Goal: Task Accomplishment & Management: Manage account settings

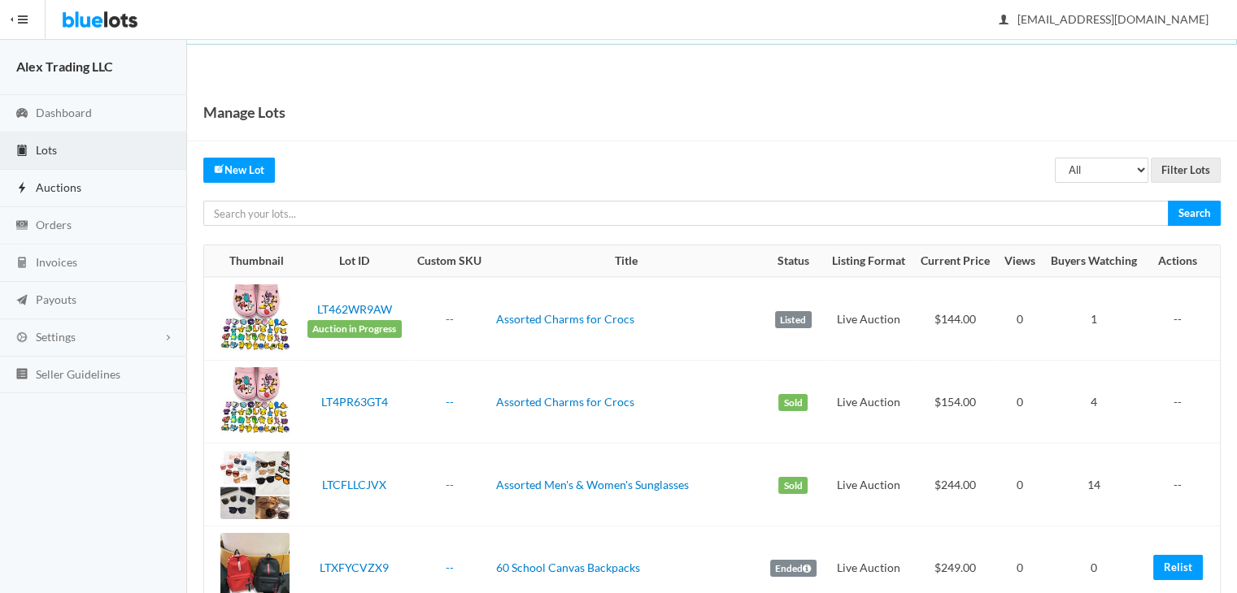
click at [79, 173] on link "Auctions" at bounding box center [93, 188] width 187 height 37
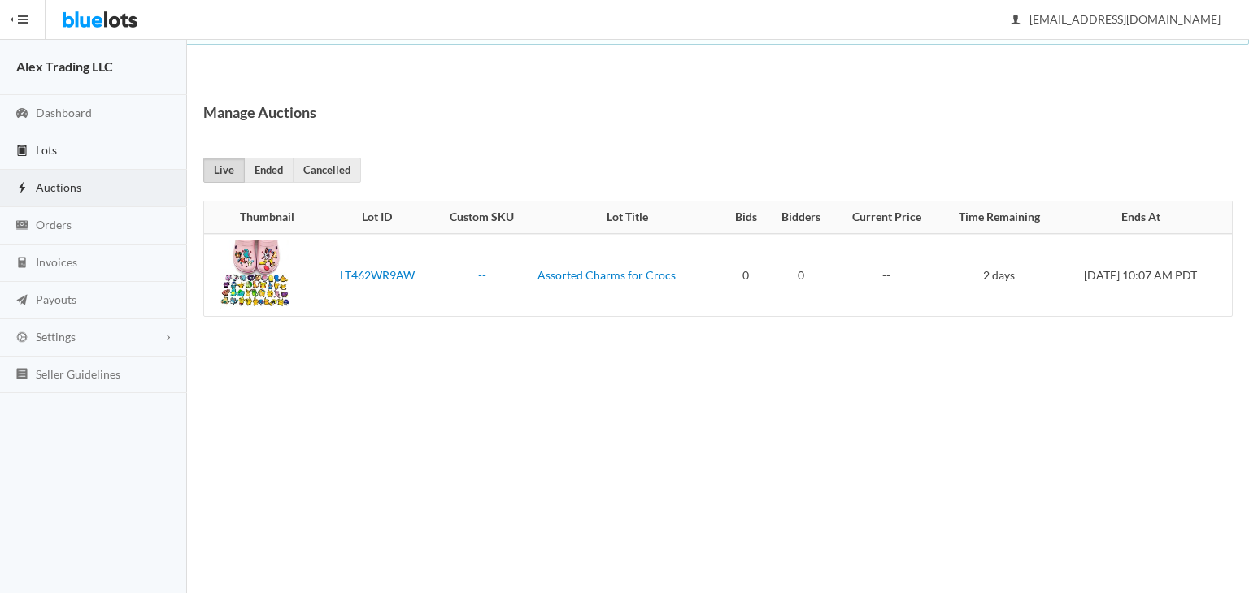
click at [97, 148] on link "Lots" at bounding box center [93, 151] width 187 height 37
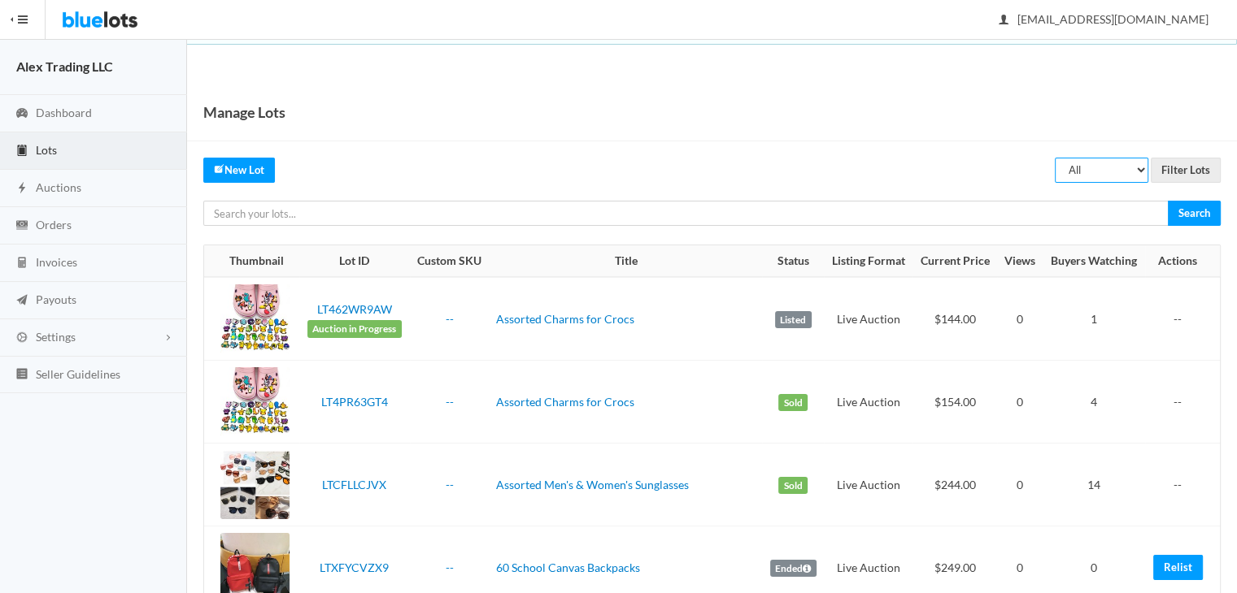
click at [1109, 165] on select "All Draft Unreviewed Rejected Scheduled Listed Sold Ended" at bounding box center [1100, 170] width 93 height 25
select select "ended"
click at [1055, 158] on select "All Draft Unreviewed Rejected Scheduled Listed Sold Ended" at bounding box center [1100, 170] width 93 height 25
click at [1197, 160] on input "Filter Lots" at bounding box center [1185, 170] width 70 height 25
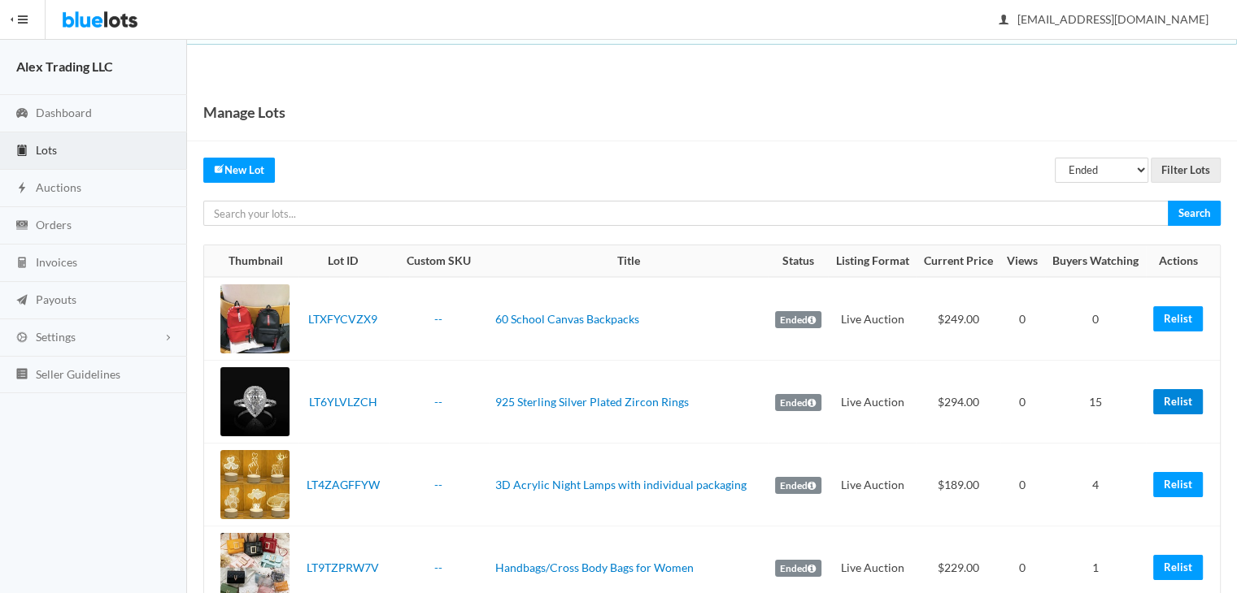
click at [1180, 402] on link "Relist" at bounding box center [1178, 401] width 50 height 25
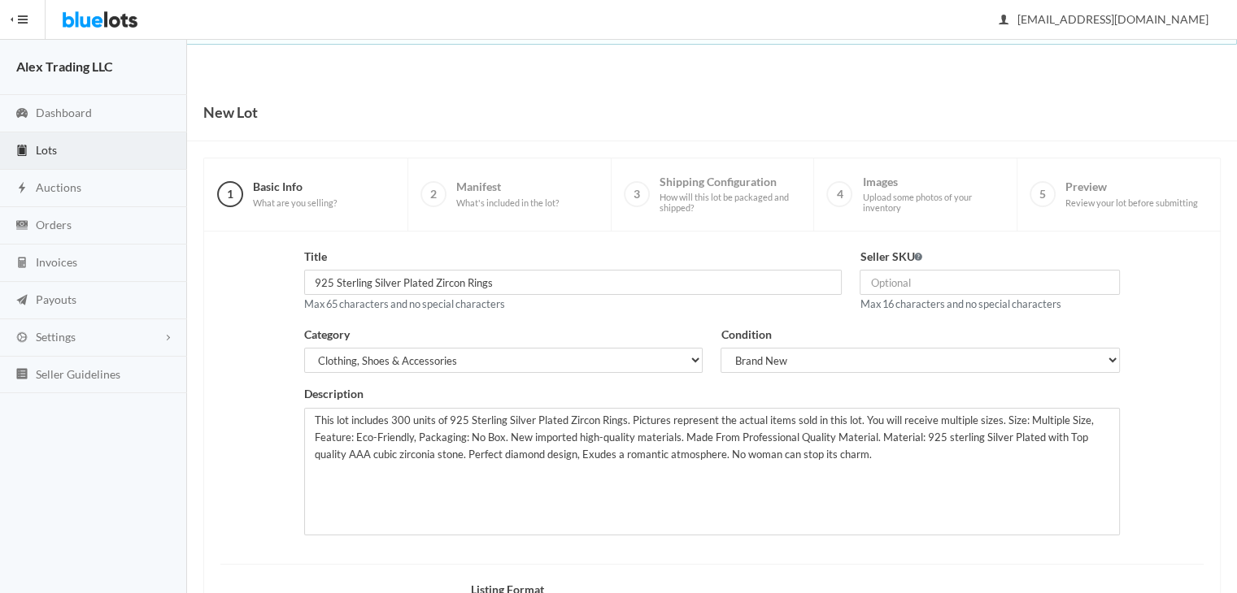
click at [686, 84] on div "New Lot" at bounding box center [712, 113] width 1050 height 58
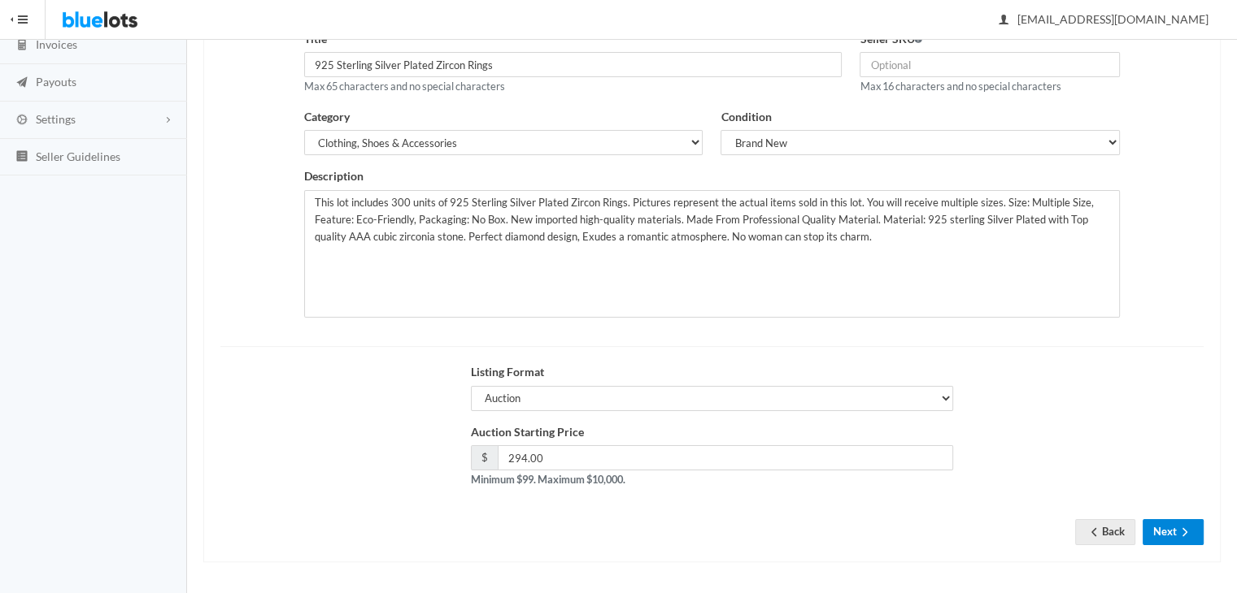
click at [1191, 526] on icon "arrow forward" at bounding box center [1184, 532] width 16 height 13
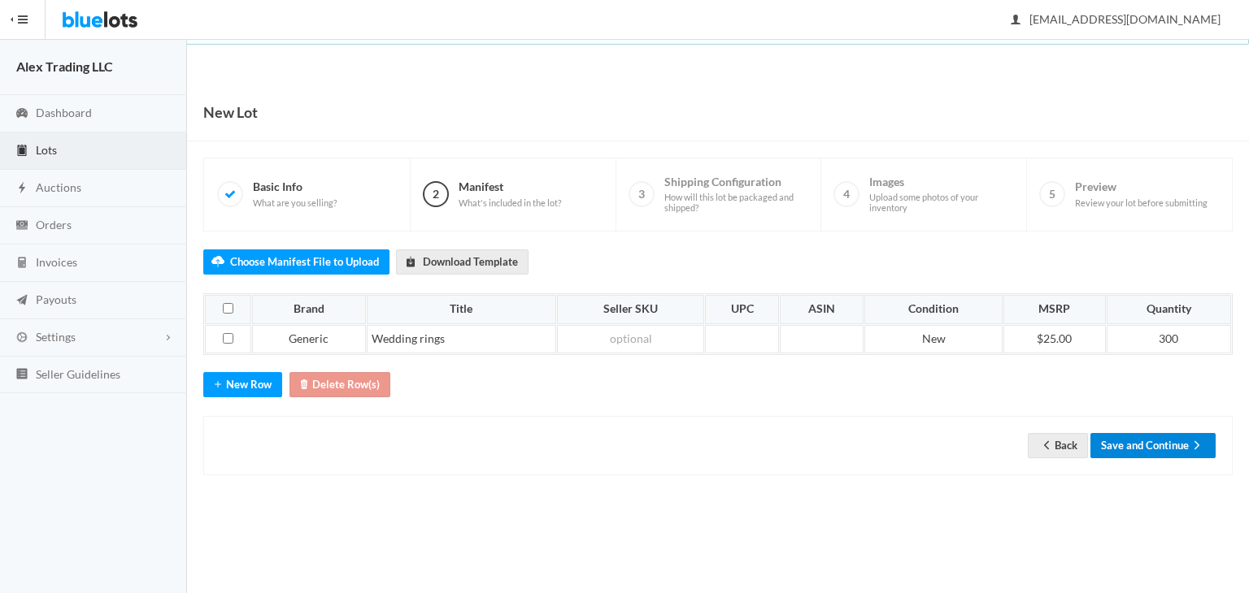
click at [1177, 452] on button "Save and Continue" at bounding box center [1152, 445] width 125 height 25
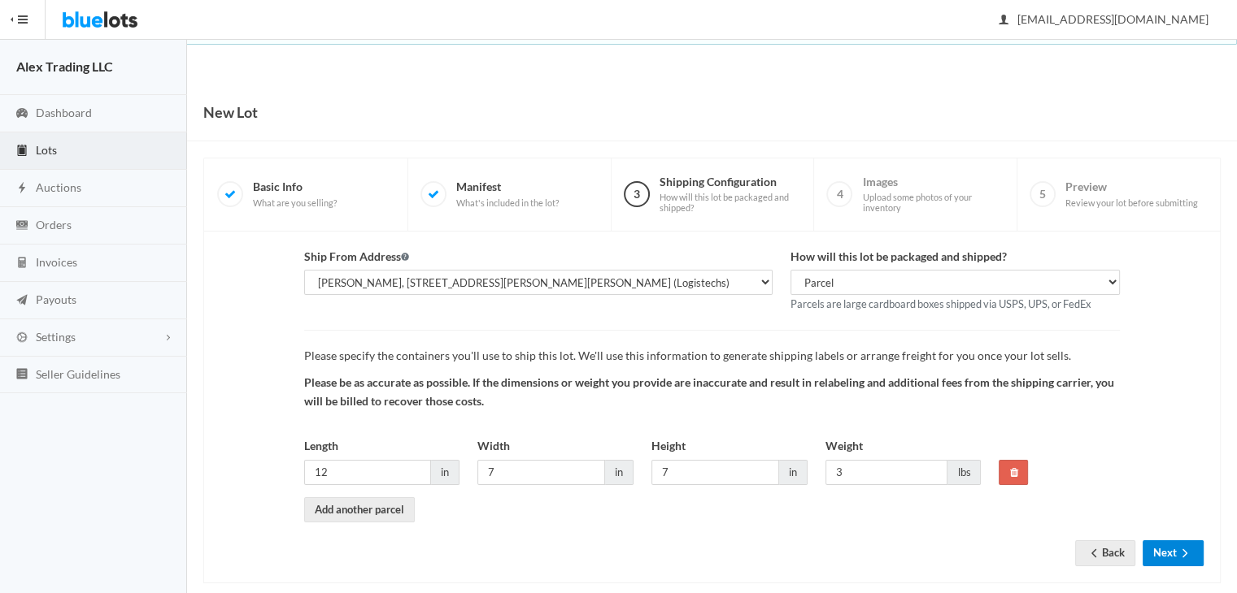
click at [1175, 544] on button "Next" at bounding box center [1172, 553] width 61 height 25
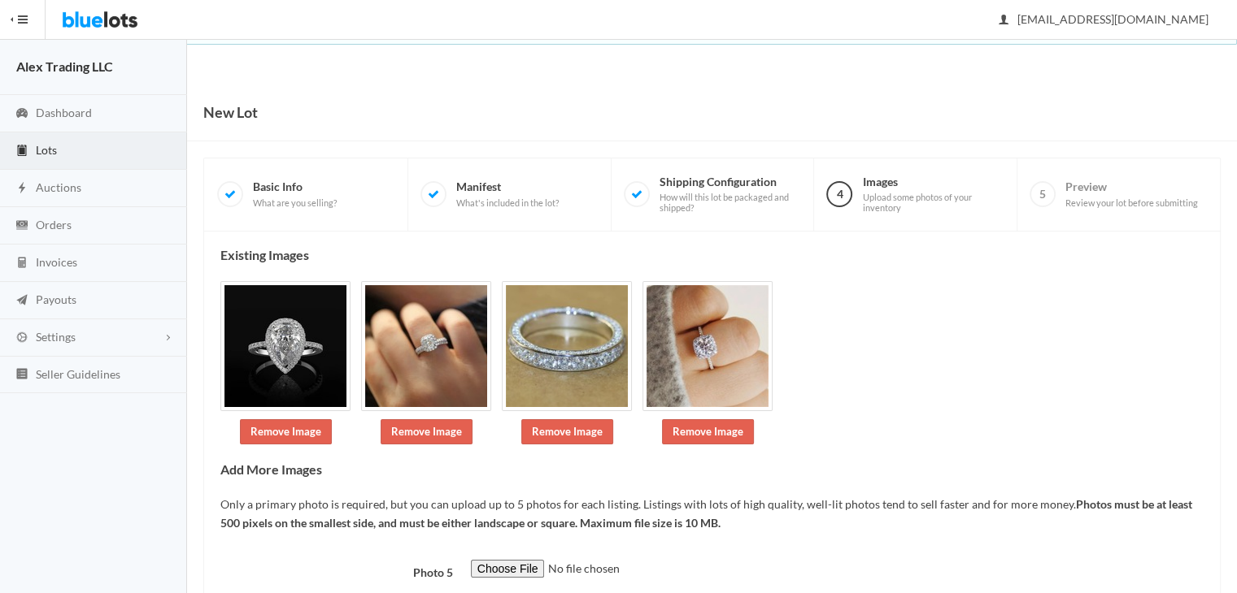
scroll to position [107, 0]
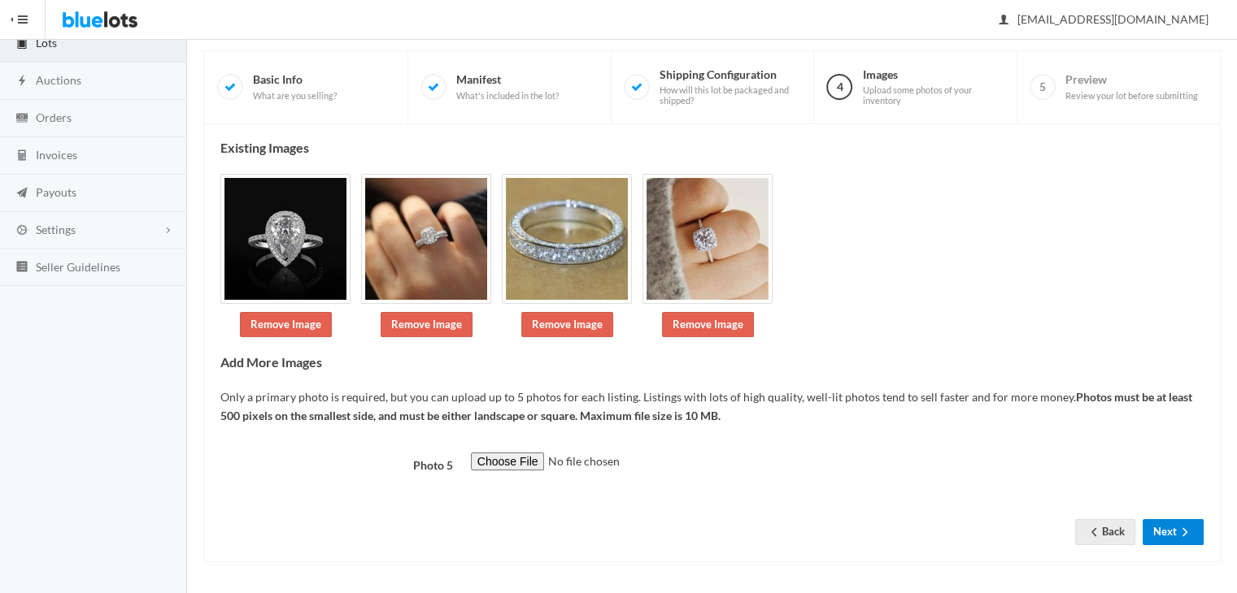
click at [1176, 535] on button "Next" at bounding box center [1172, 532] width 61 height 25
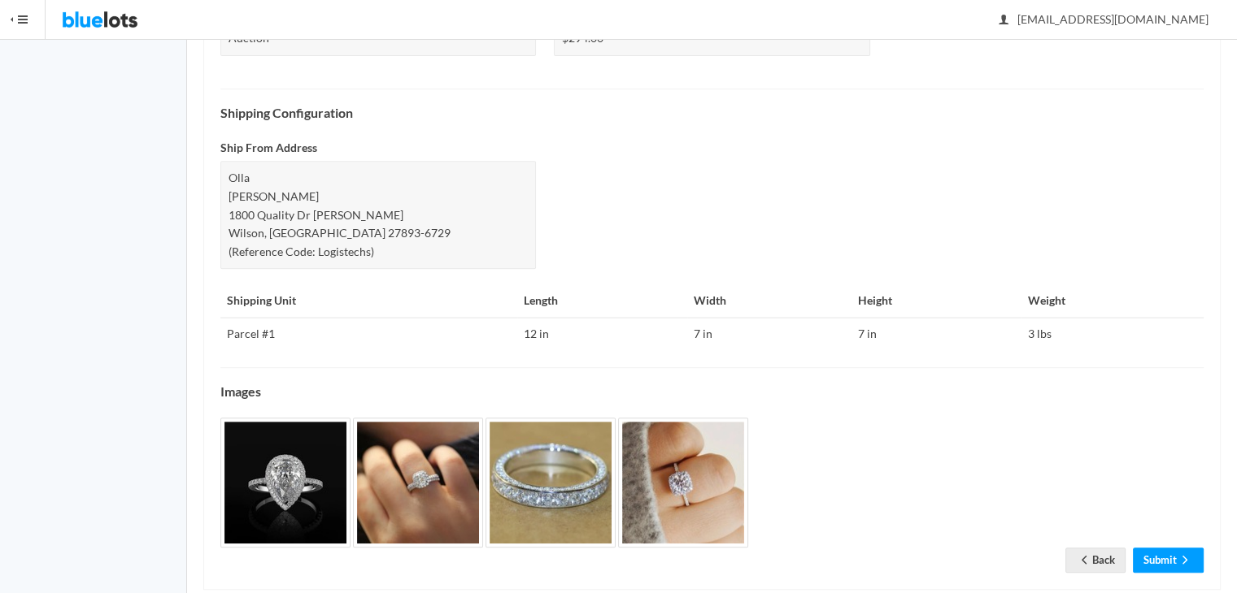
scroll to position [659, 0]
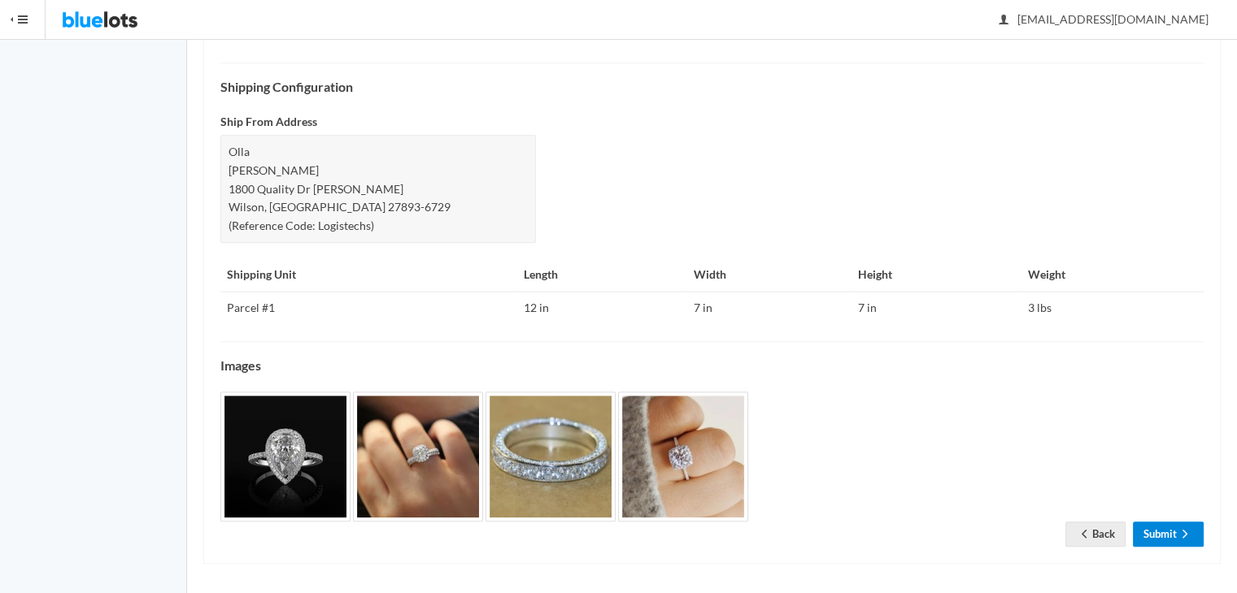
click at [1189, 532] on icon "arrow forward" at bounding box center [1184, 534] width 16 height 13
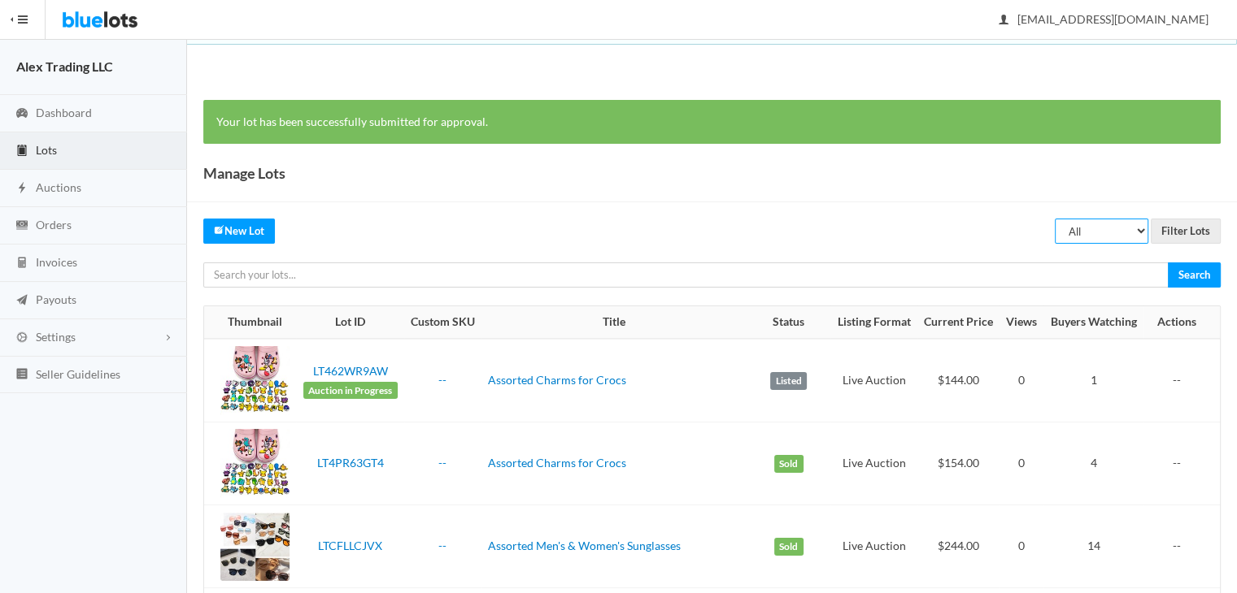
click at [1076, 228] on select "All Draft Unreviewed Rejected Scheduled Listed Sold Ended" at bounding box center [1100, 231] width 93 height 25
select select "ended"
click at [1055, 219] on select "All Draft Unreviewed Rejected Scheduled Listed Sold Ended" at bounding box center [1100, 231] width 93 height 25
click at [1177, 224] on input "Filter Lots" at bounding box center [1185, 231] width 70 height 25
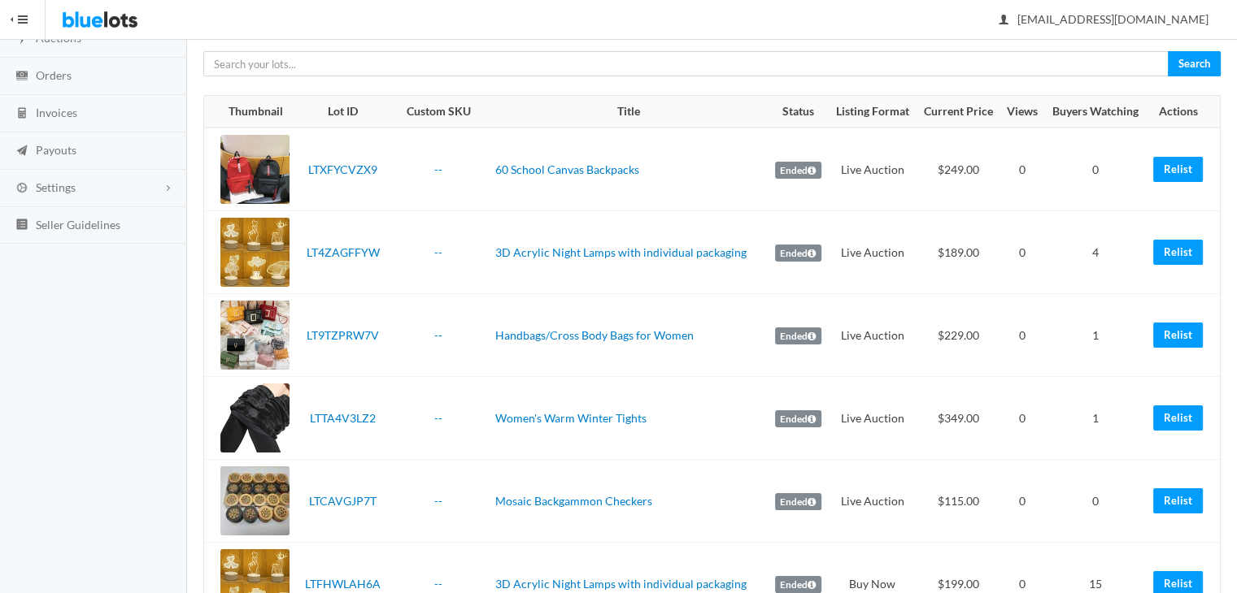
scroll to position [459, 0]
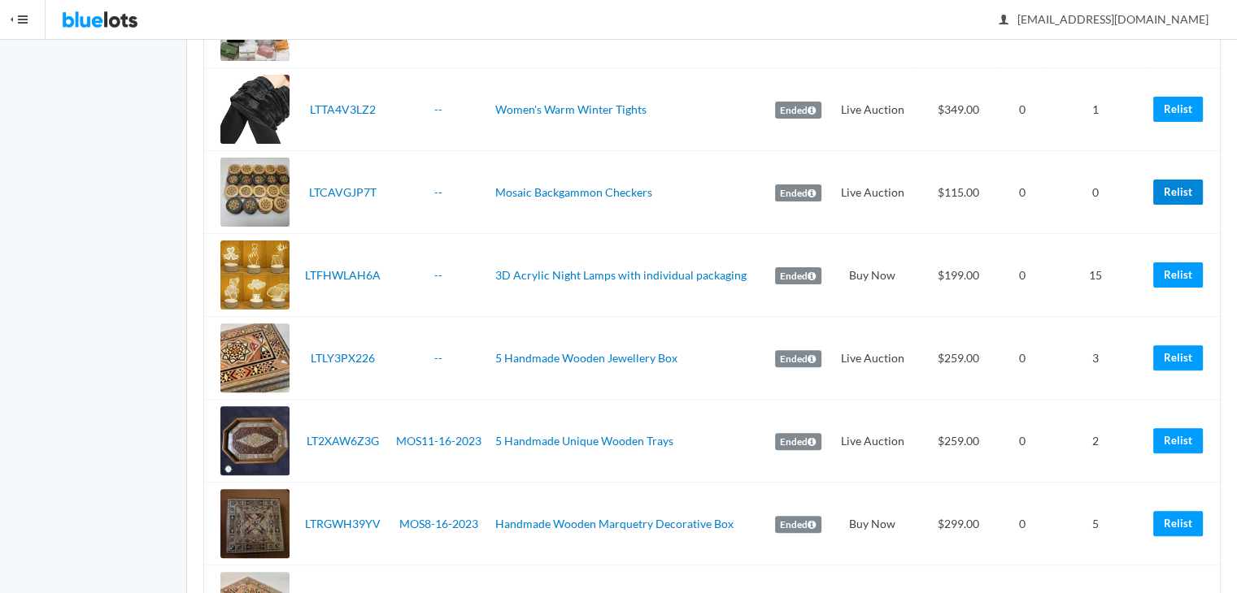
click at [1164, 183] on link "Relist" at bounding box center [1178, 192] width 50 height 25
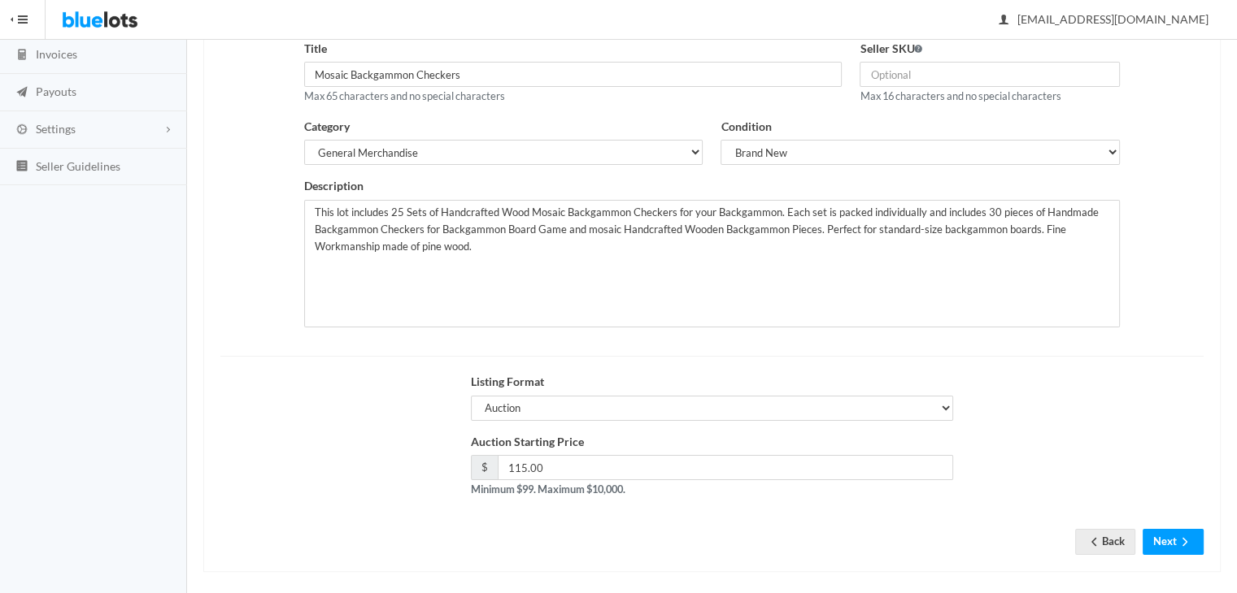
scroll to position [218, 0]
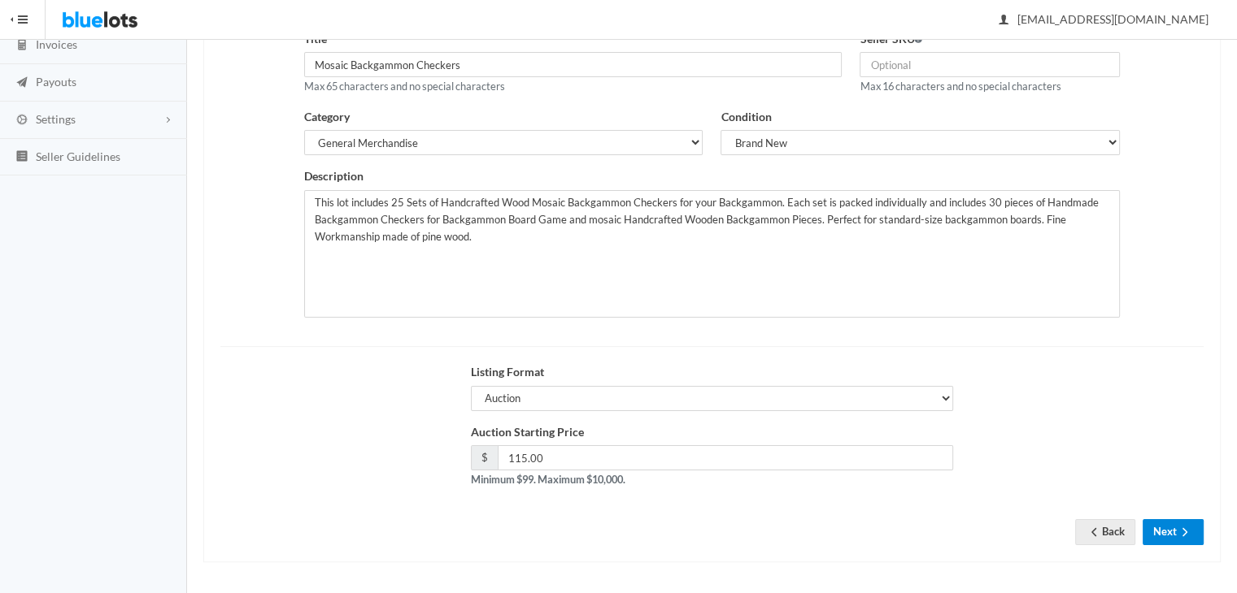
click at [1179, 541] on button "Next" at bounding box center [1172, 532] width 61 height 25
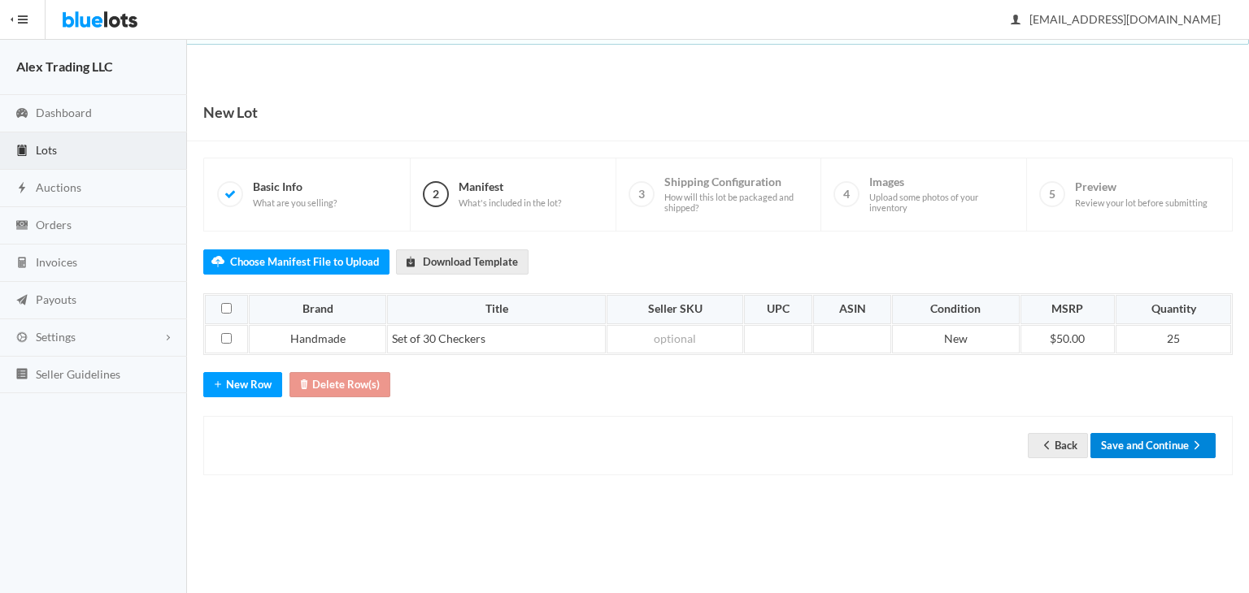
click at [1167, 435] on button "Save and Continue" at bounding box center [1152, 445] width 125 height 25
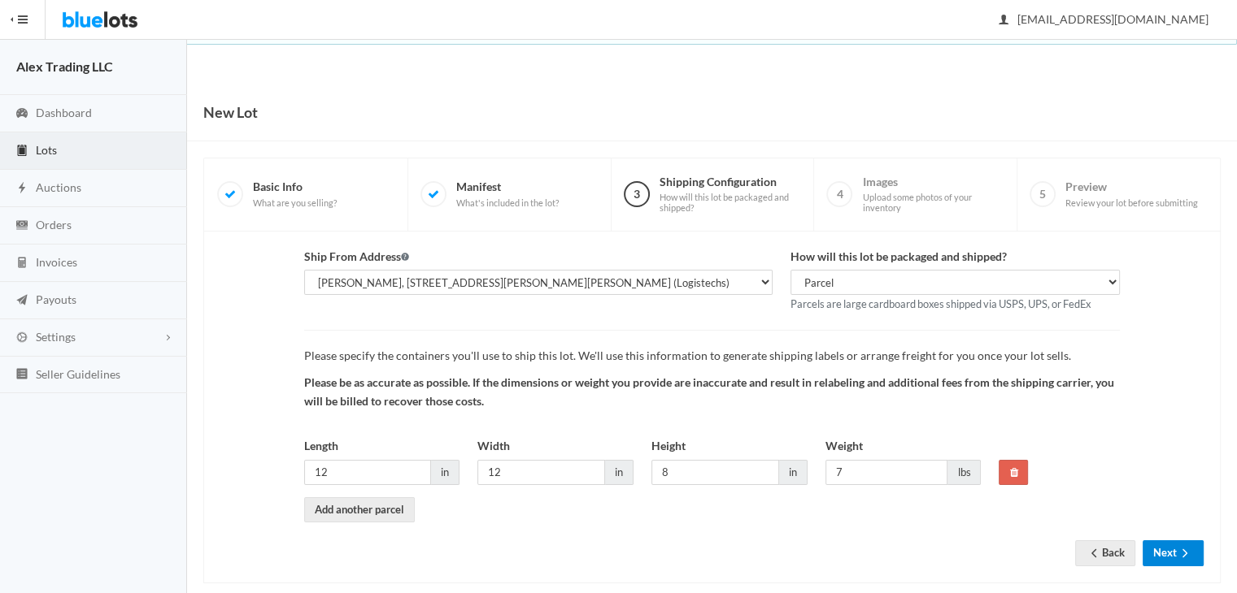
click at [1171, 543] on button "Next" at bounding box center [1172, 553] width 61 height 25
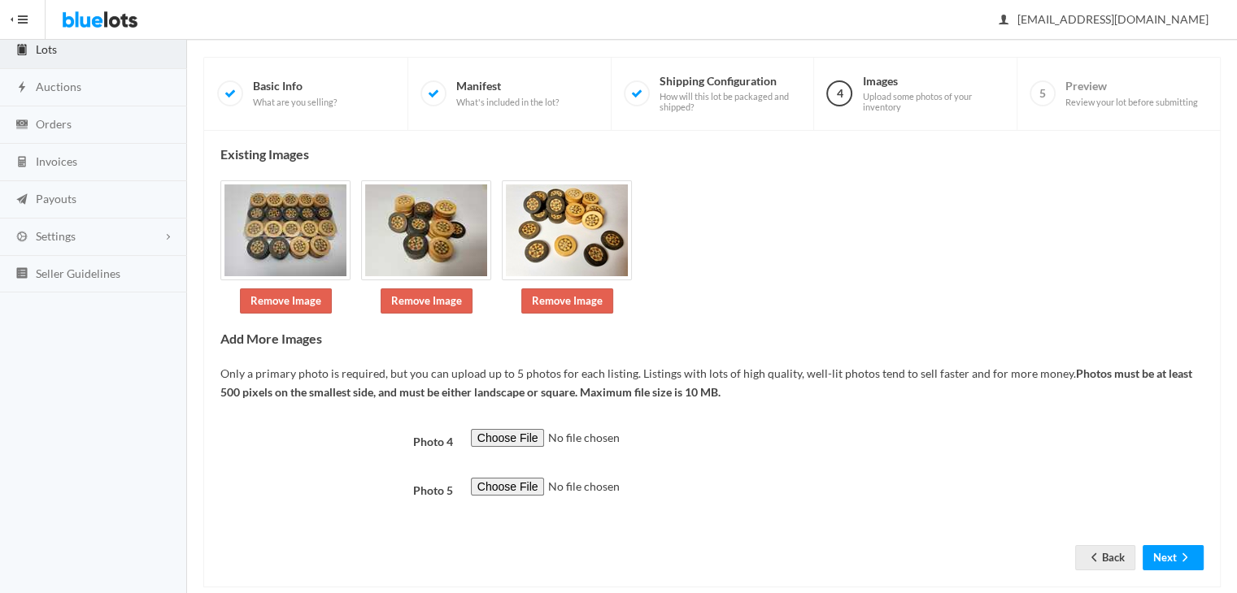
scroll to position [127, 0]
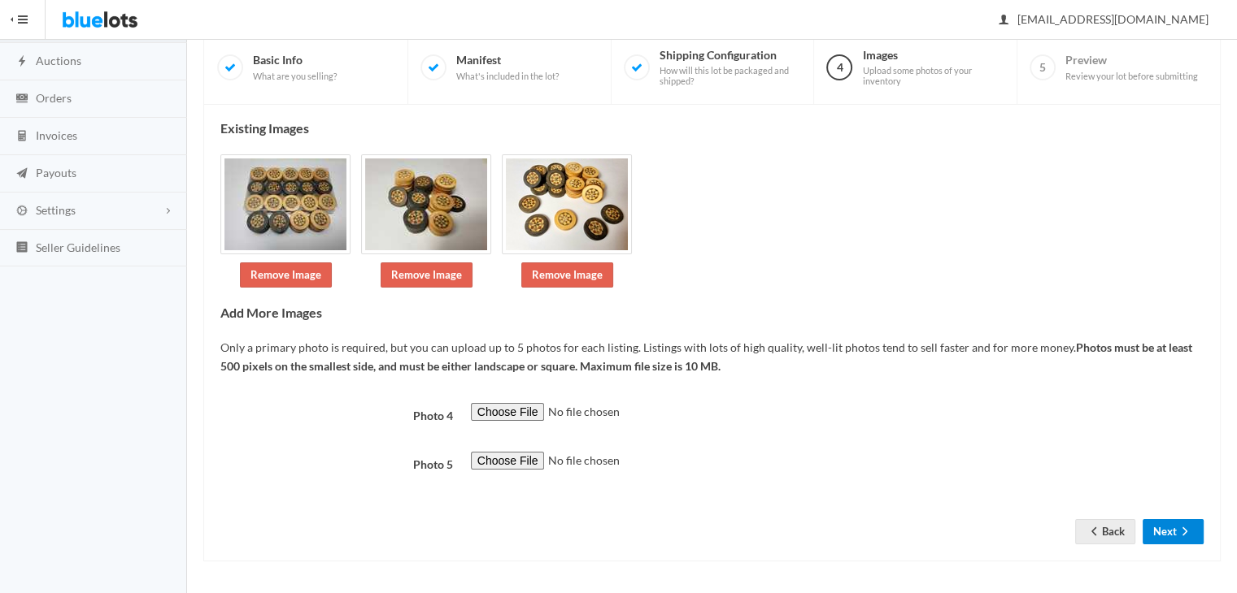
click at [1184, 525] on icon "arrow forward" at bounding box center [1184, 531] width 16 height 13
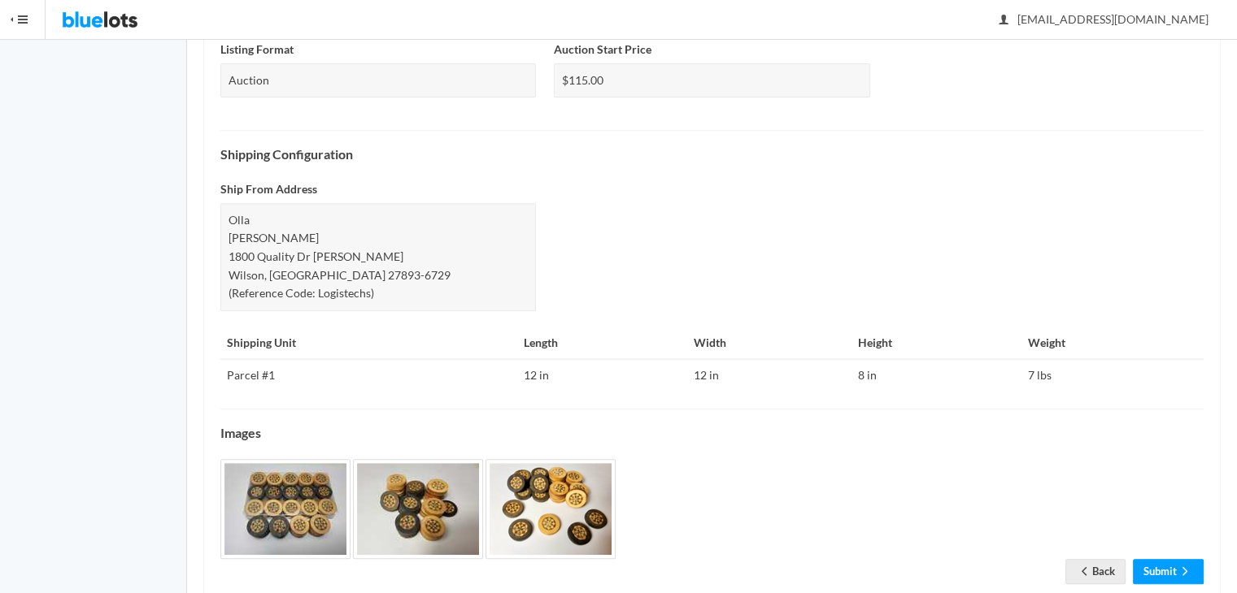
scroll to position [610, 0]
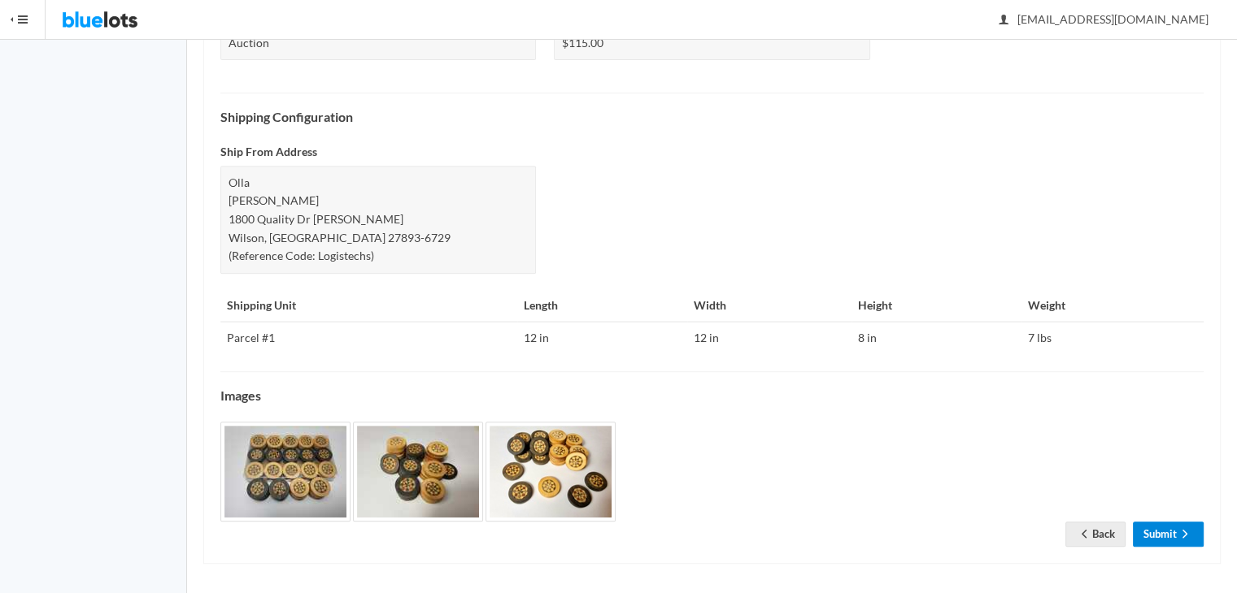
click at [1190, 531] on icon "arrow forward" at bounding box center [1184, 534] width 16 height 13
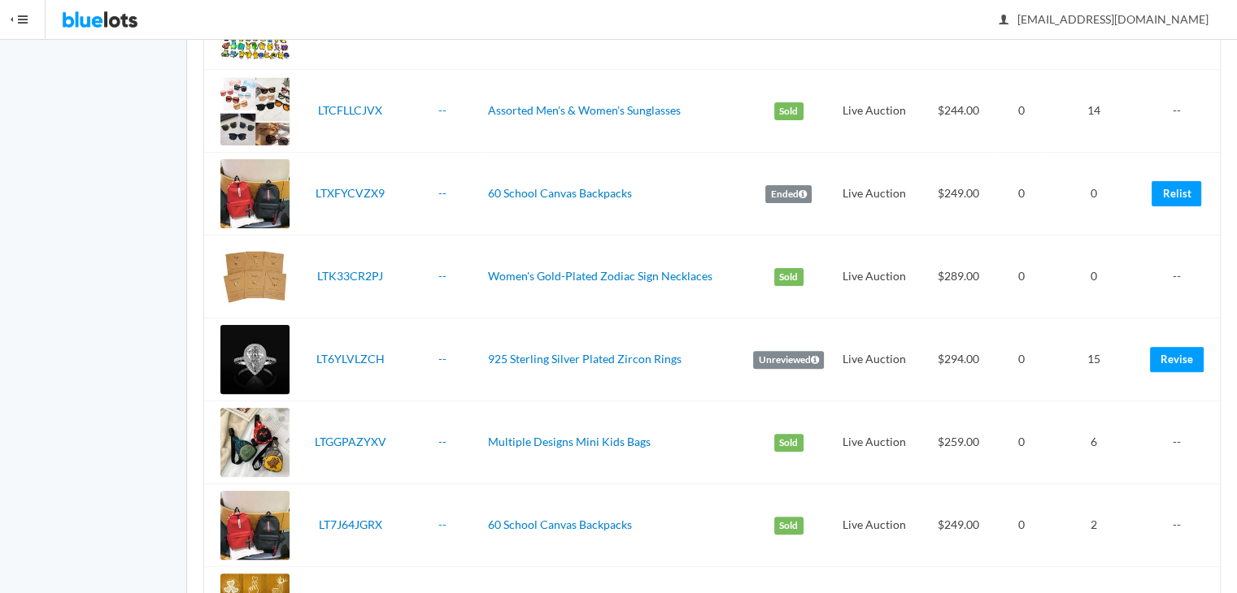
scroll to position [457, 0]
